Goal: Task Accomplishment & Management: Use online tool/utility

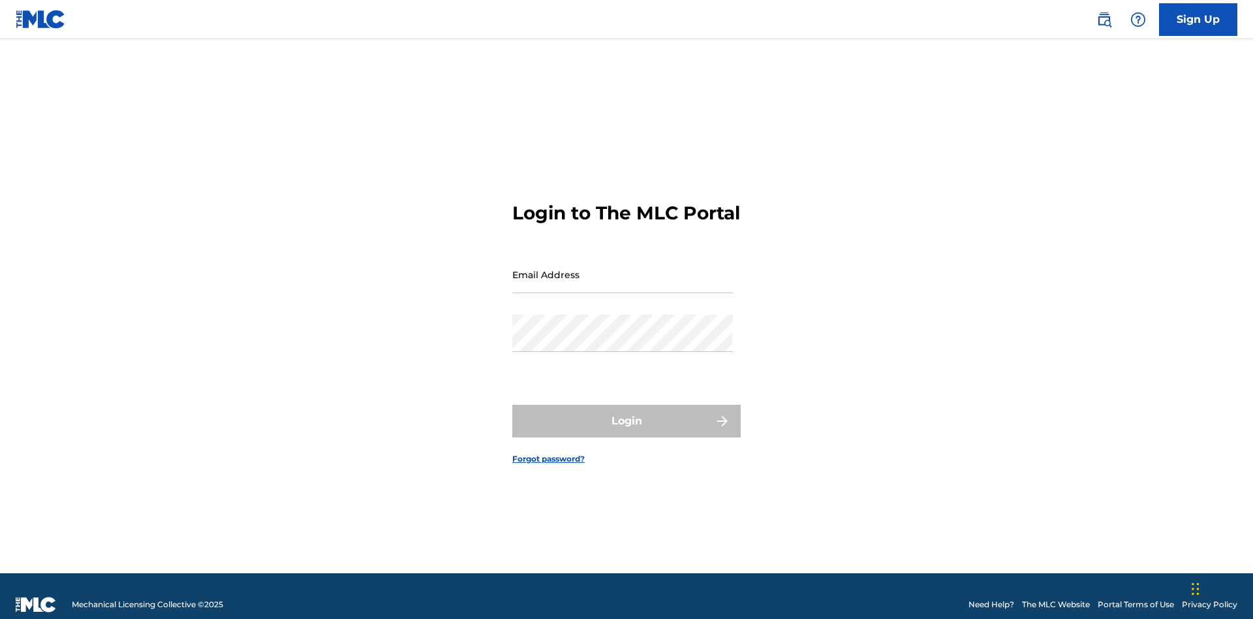
scroll to position [17, 0]
click at [623, 268] on input "Email Address" at bounding box center [622, 274] width 221 height 37
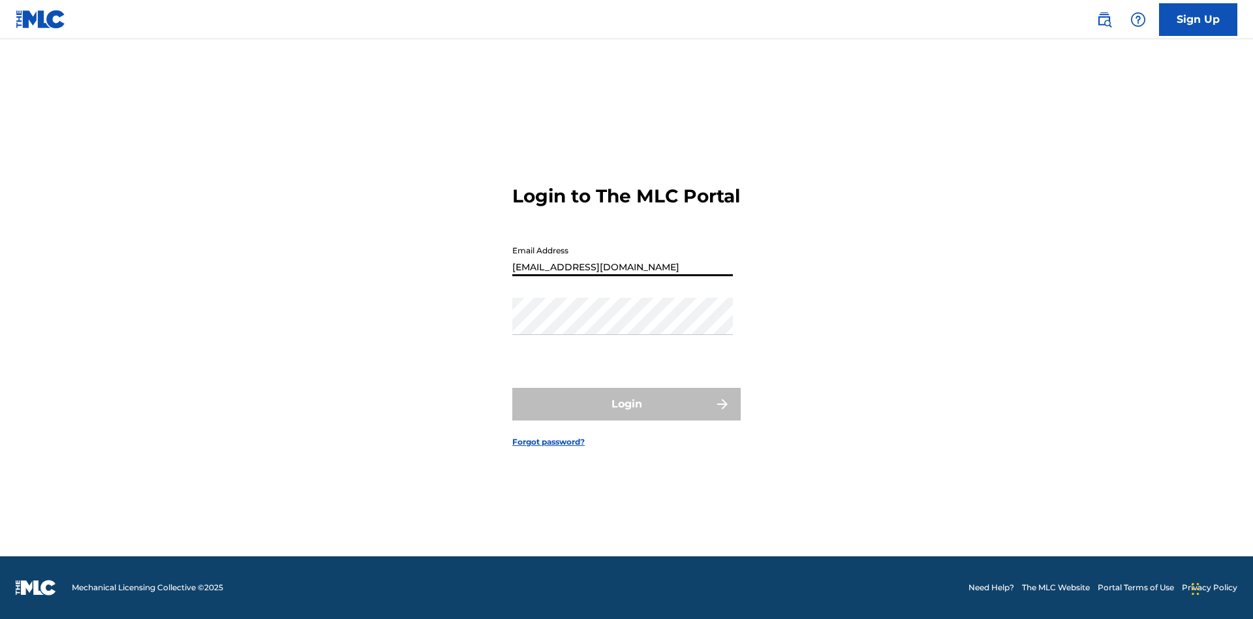
type input "[EMAIL_ADDRESS][DOMAIN_NAME]"
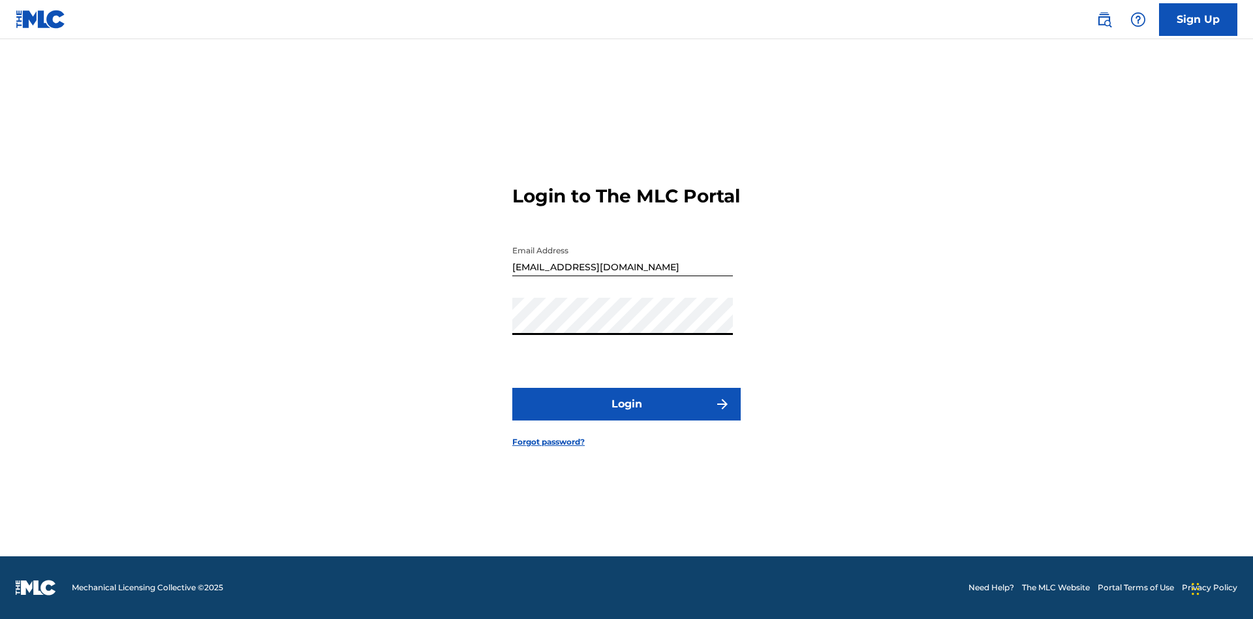
click at [627, 415] on button "Login" at bounding box center [626, 404] width 228 height 33
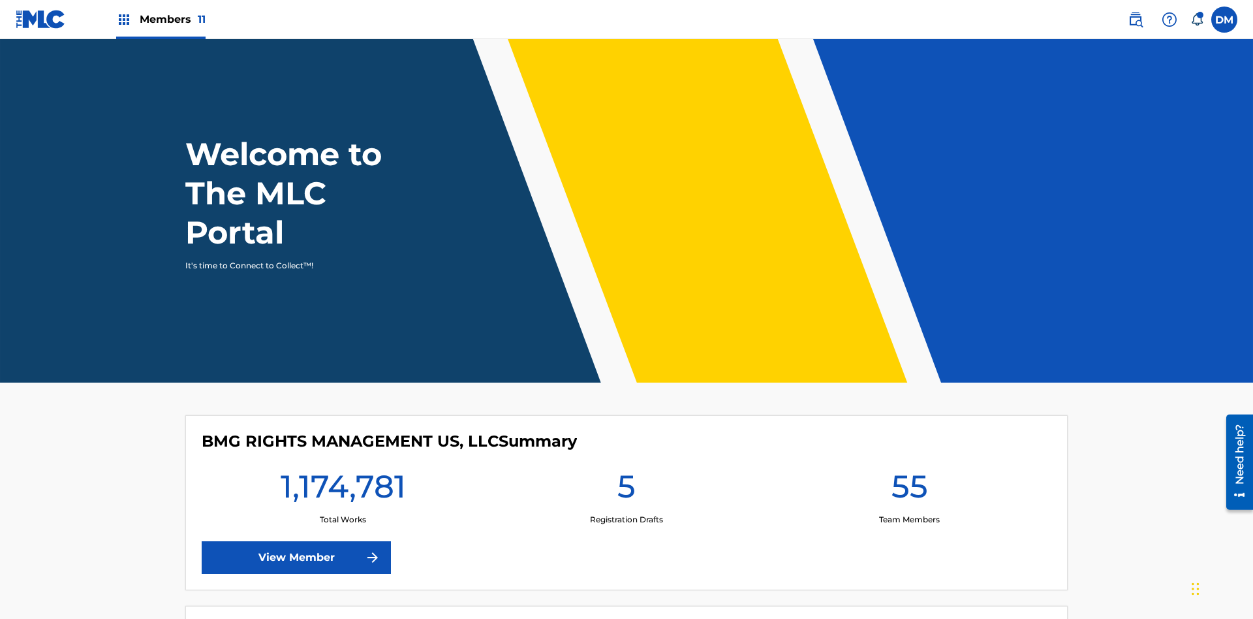
click at [161, 19] on span "Members 11" at bounding box center [173, 19] width 66 height 15
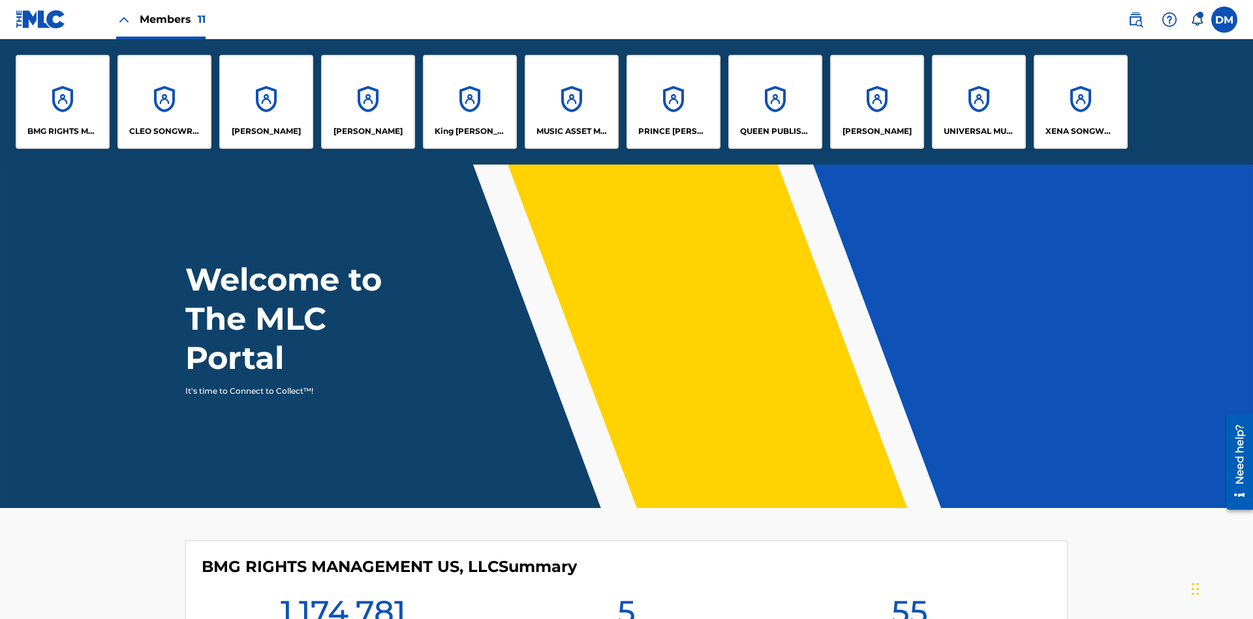
click at [165, 131] on p "CLEO SONGWRITER" at bounding box center [164, 131] width 71 height 12
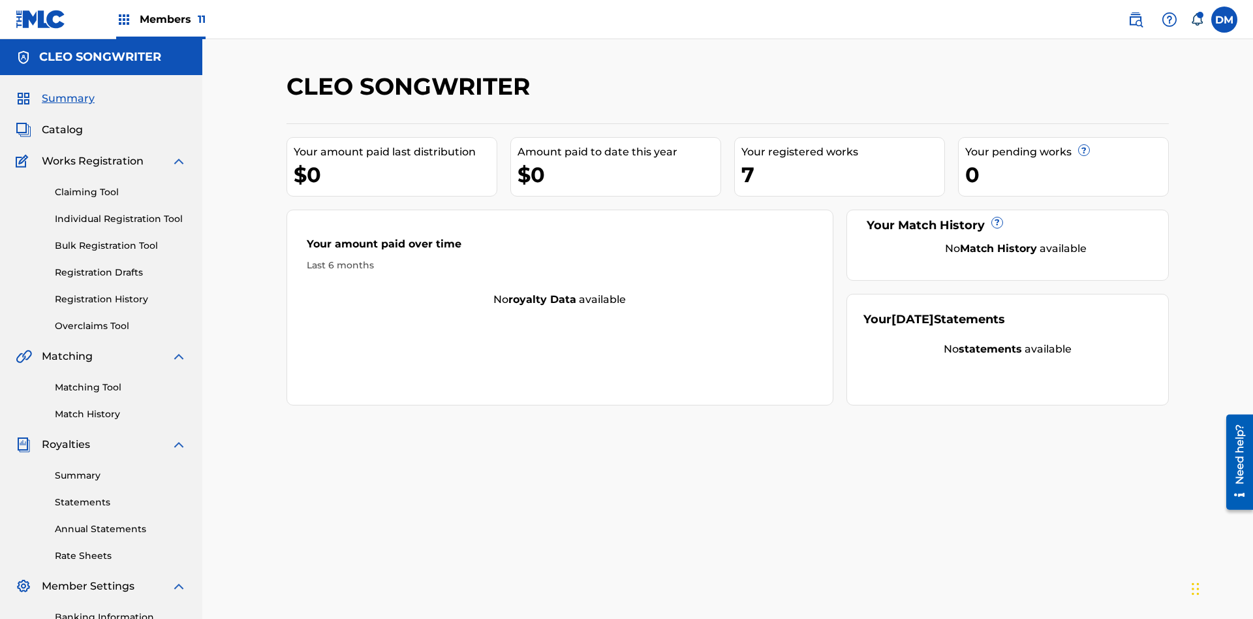
click at [121, 319] on link "Overclaims Tool" at bounding box center [121, 326] width 132 height 14
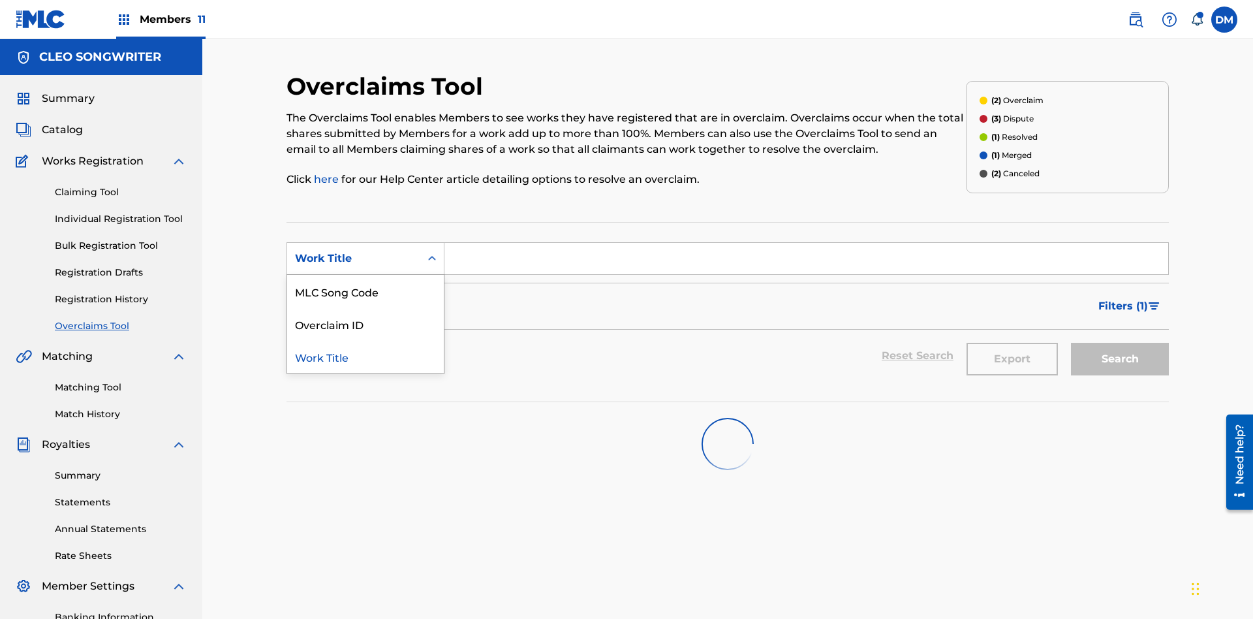
click at [366, 275] on div "MLC Song Code" at bounding box center [365, 291] width 157 height 33
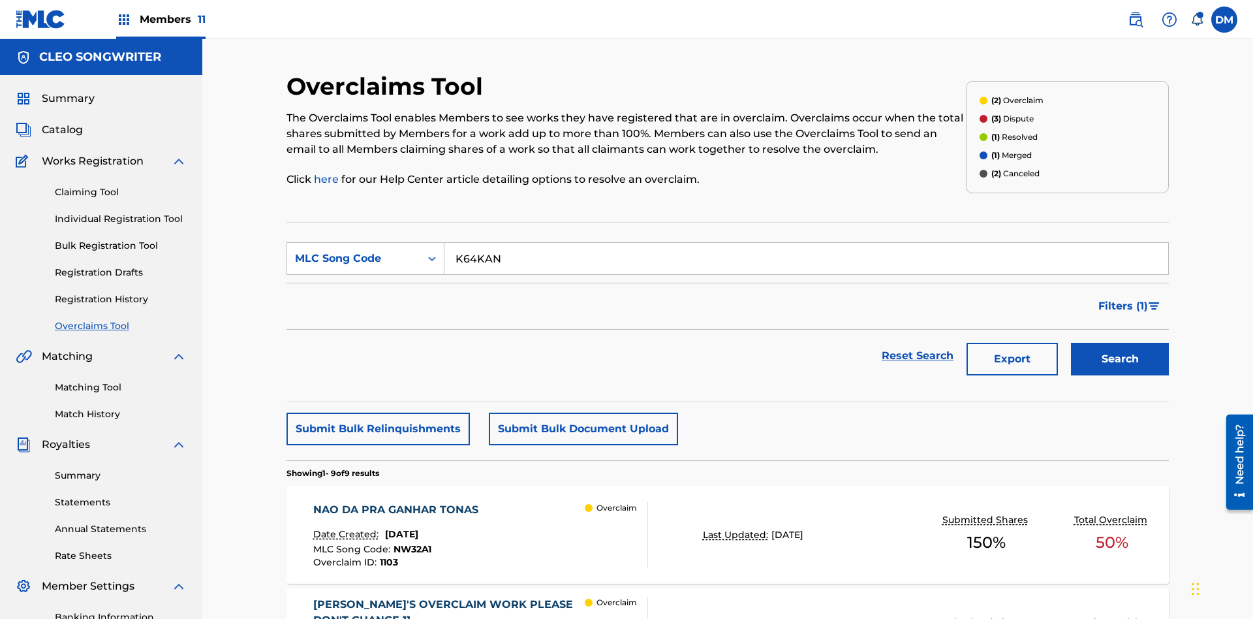
type input "K64KAN"
click at [1120, 343] on button "Search" at bounding box center [1120, 359] width 98 height 33
